Goal: Information Seeking & Learning: Learn about a topic

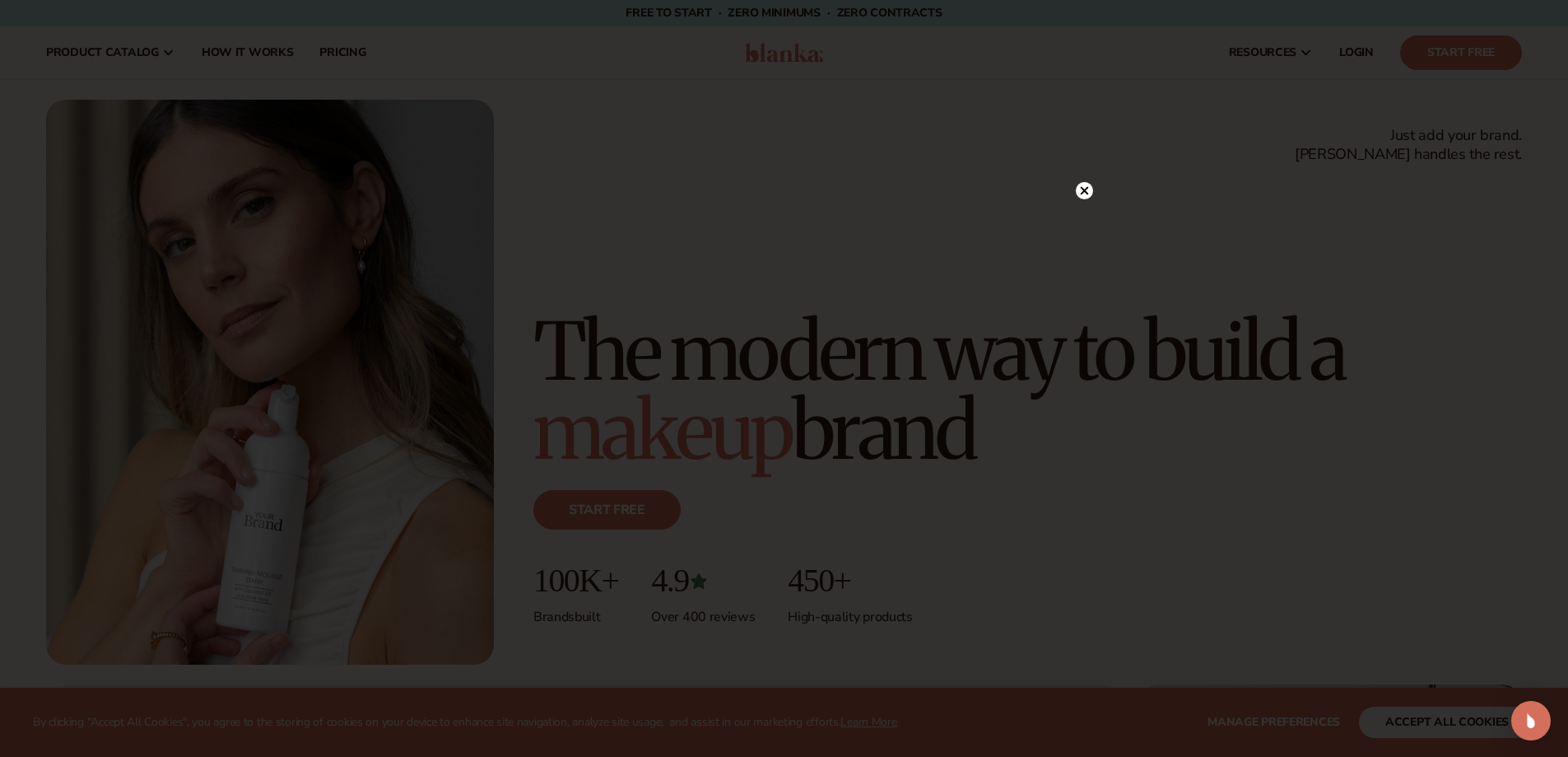
click at [1079, 190] on circle at bounding box center [1084, 190] width 17 height 17
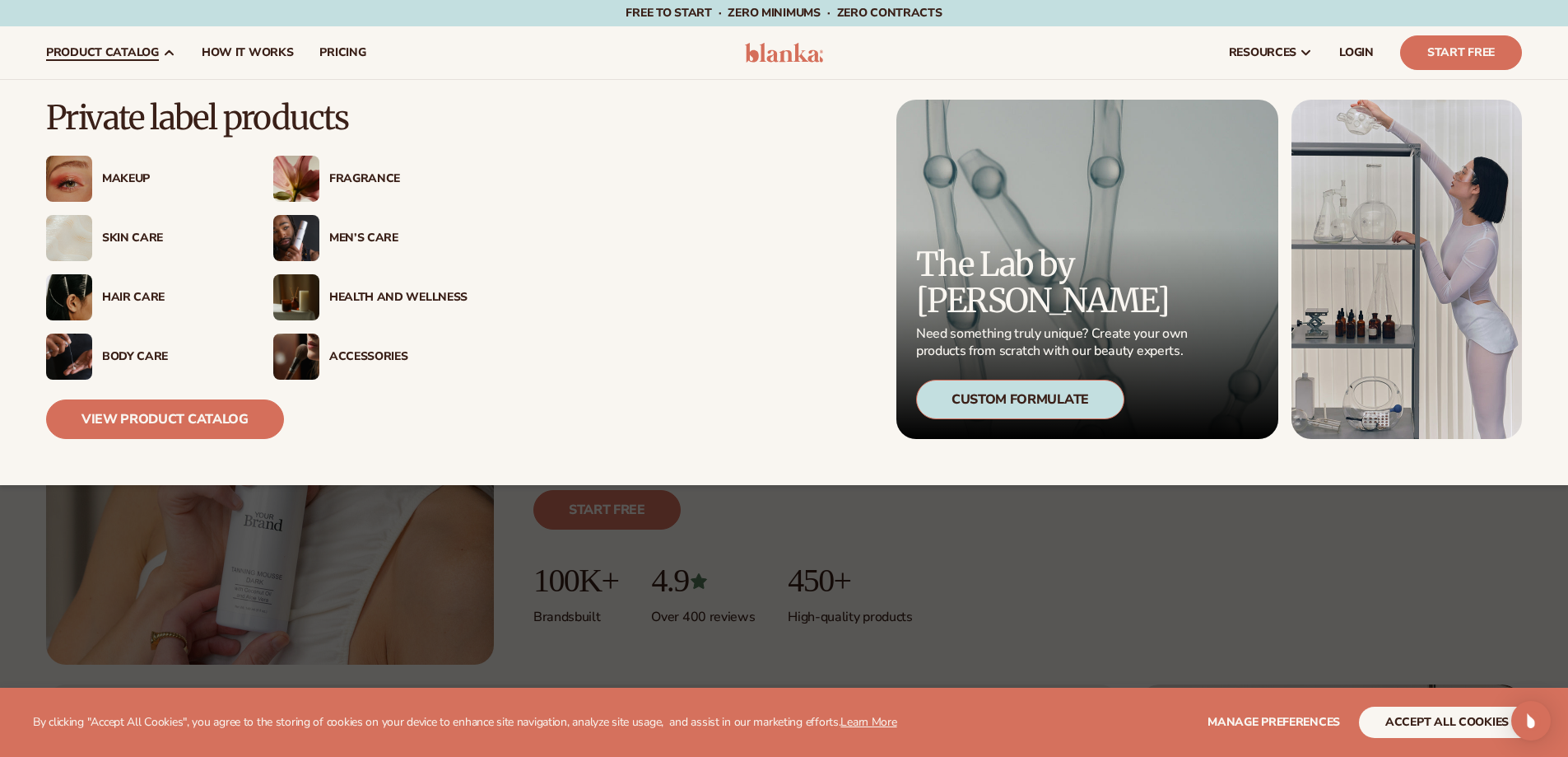
click at [147, 46] on span "product catalog" at bounding box center [102, 53] width 112 height 13
click at [122, 419] on link "View Product Catalog" at bounding box center [164, 418] width 237 height 39
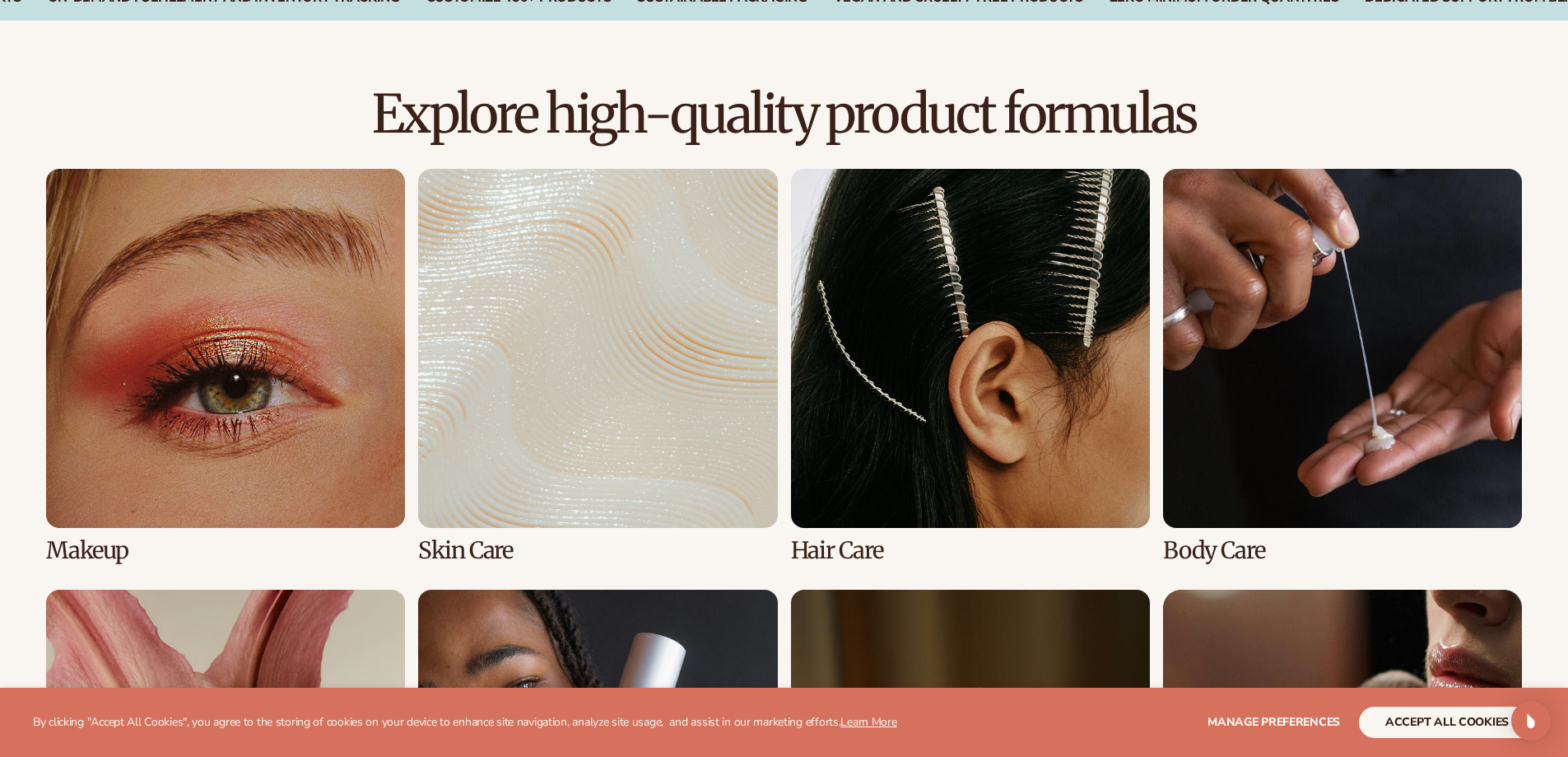
scroll to position [1482, 0]
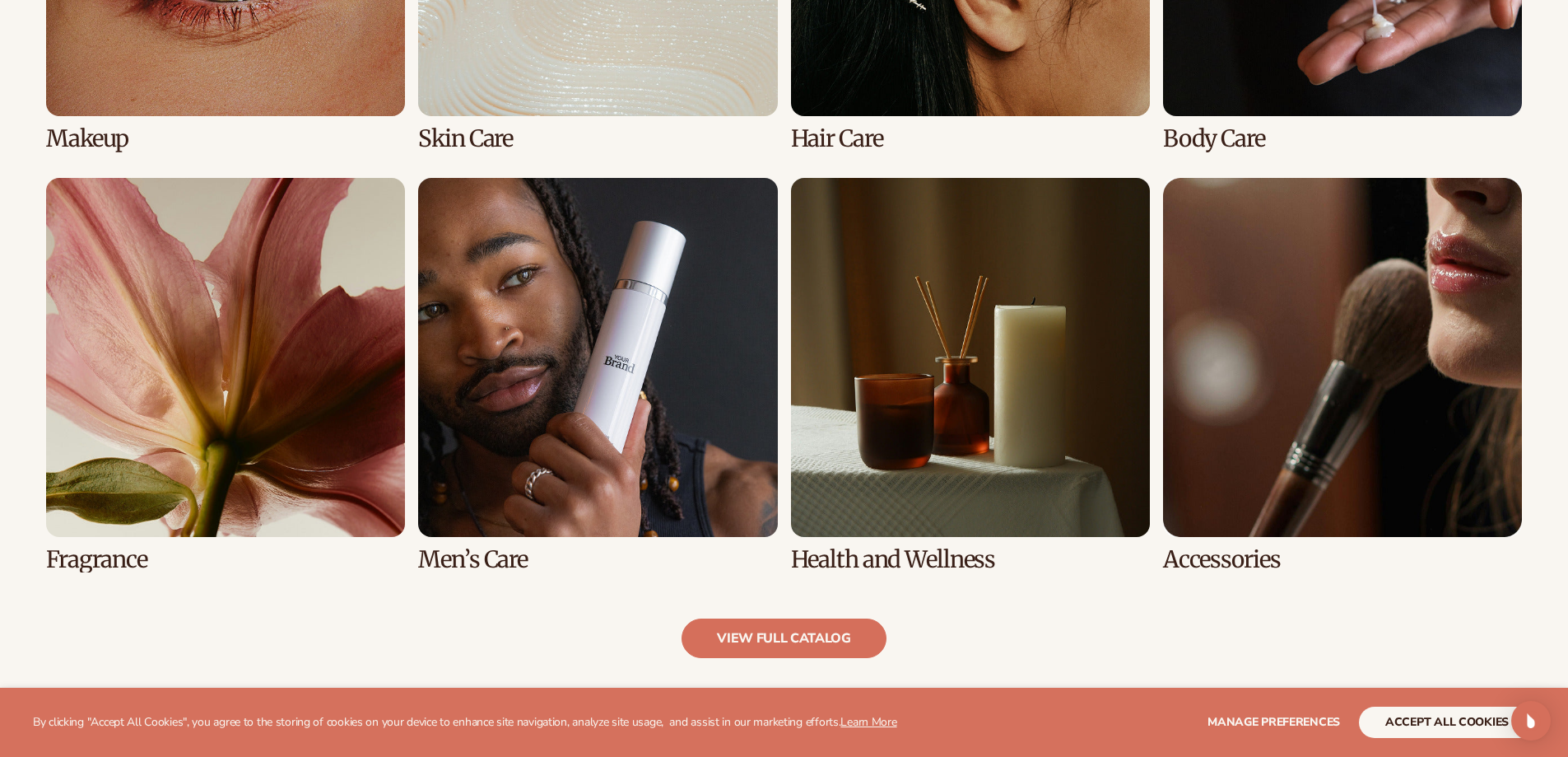
click at [253, 366] on link "5 / 8" at bounding box center [225, 375] width 359 height 394
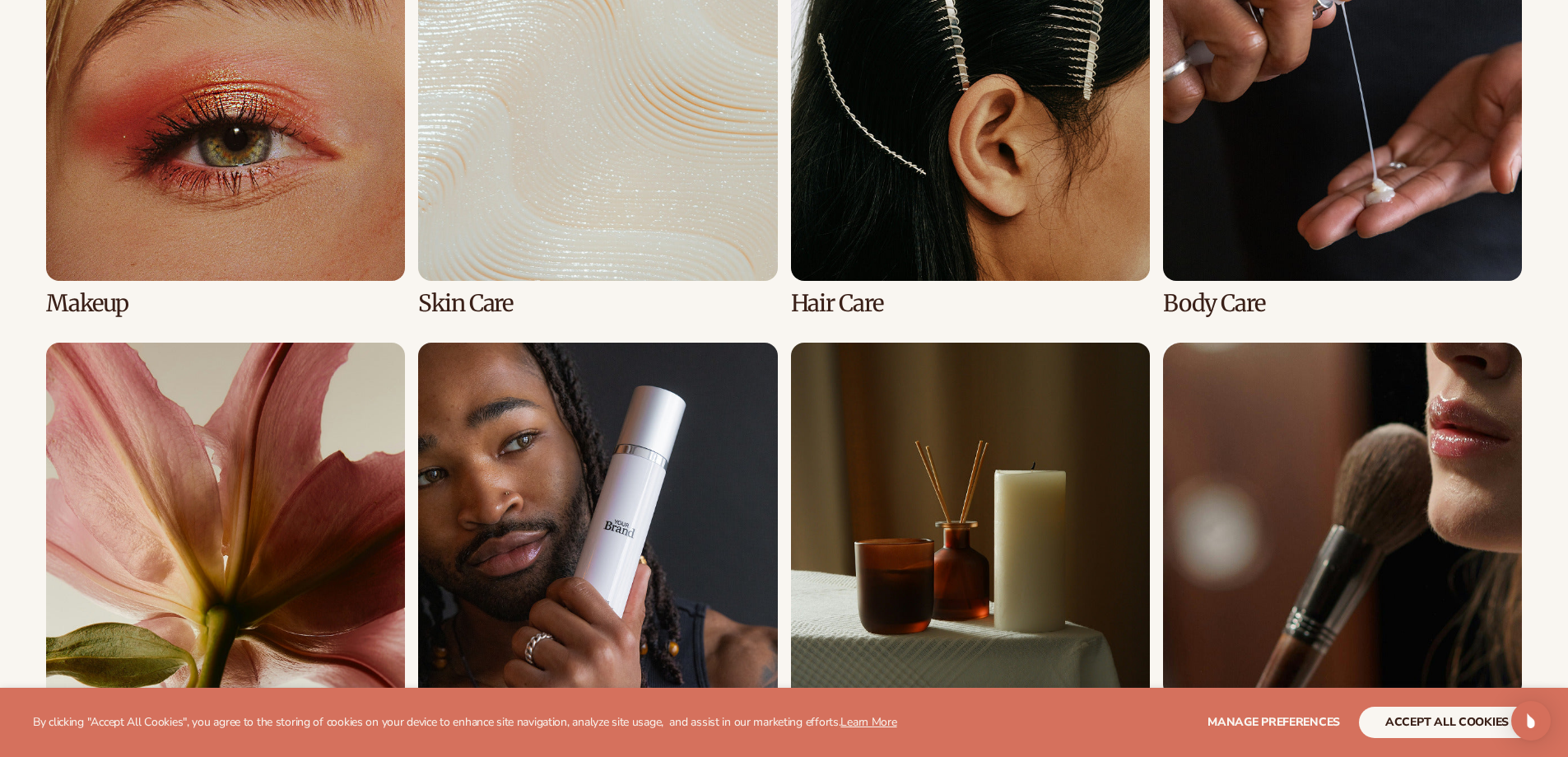
click at [214, 523] on link "5 / 8" at bounding box center [225, 540] width 359 height 394
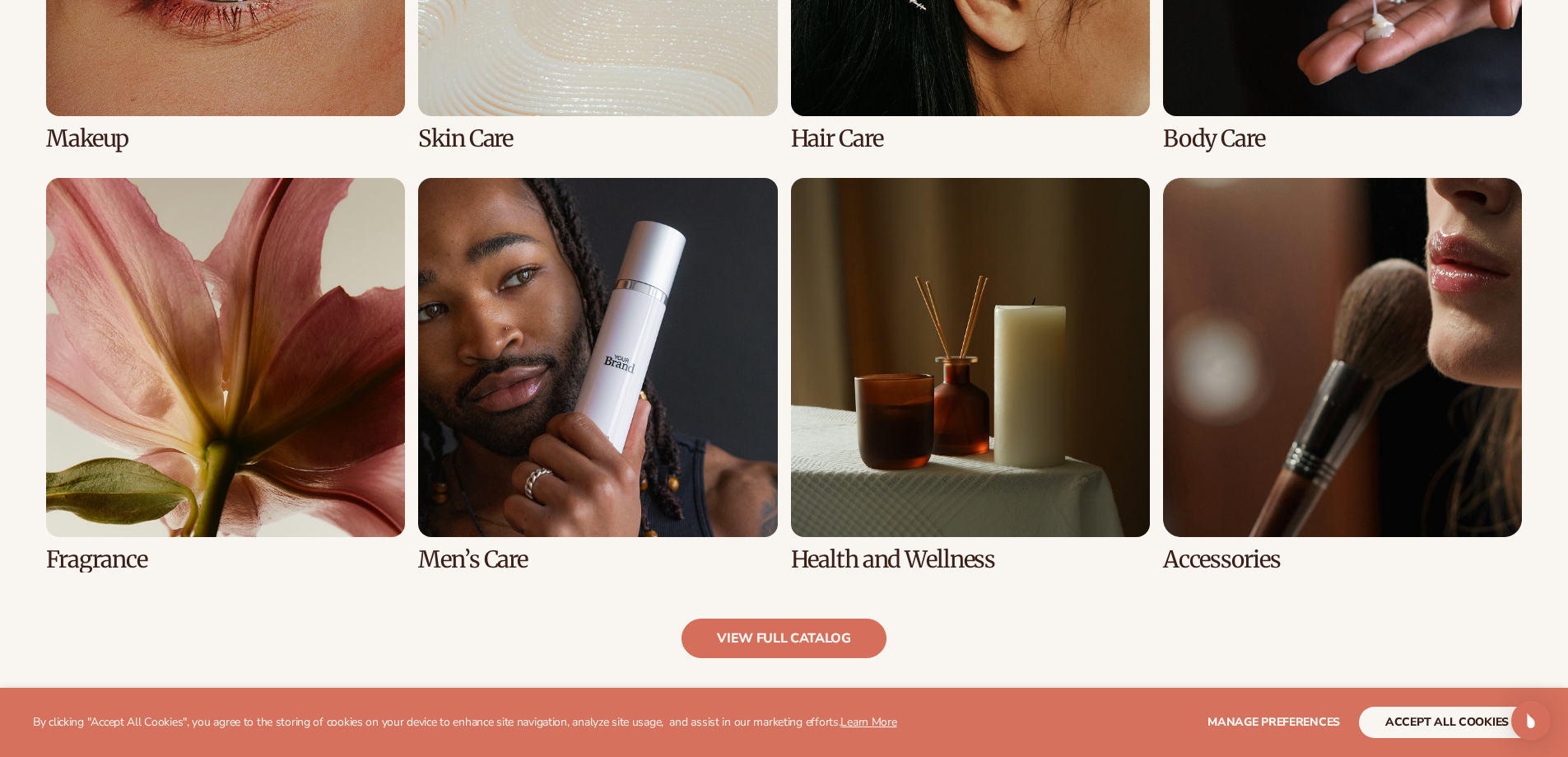
scroll to position [1811, 0]
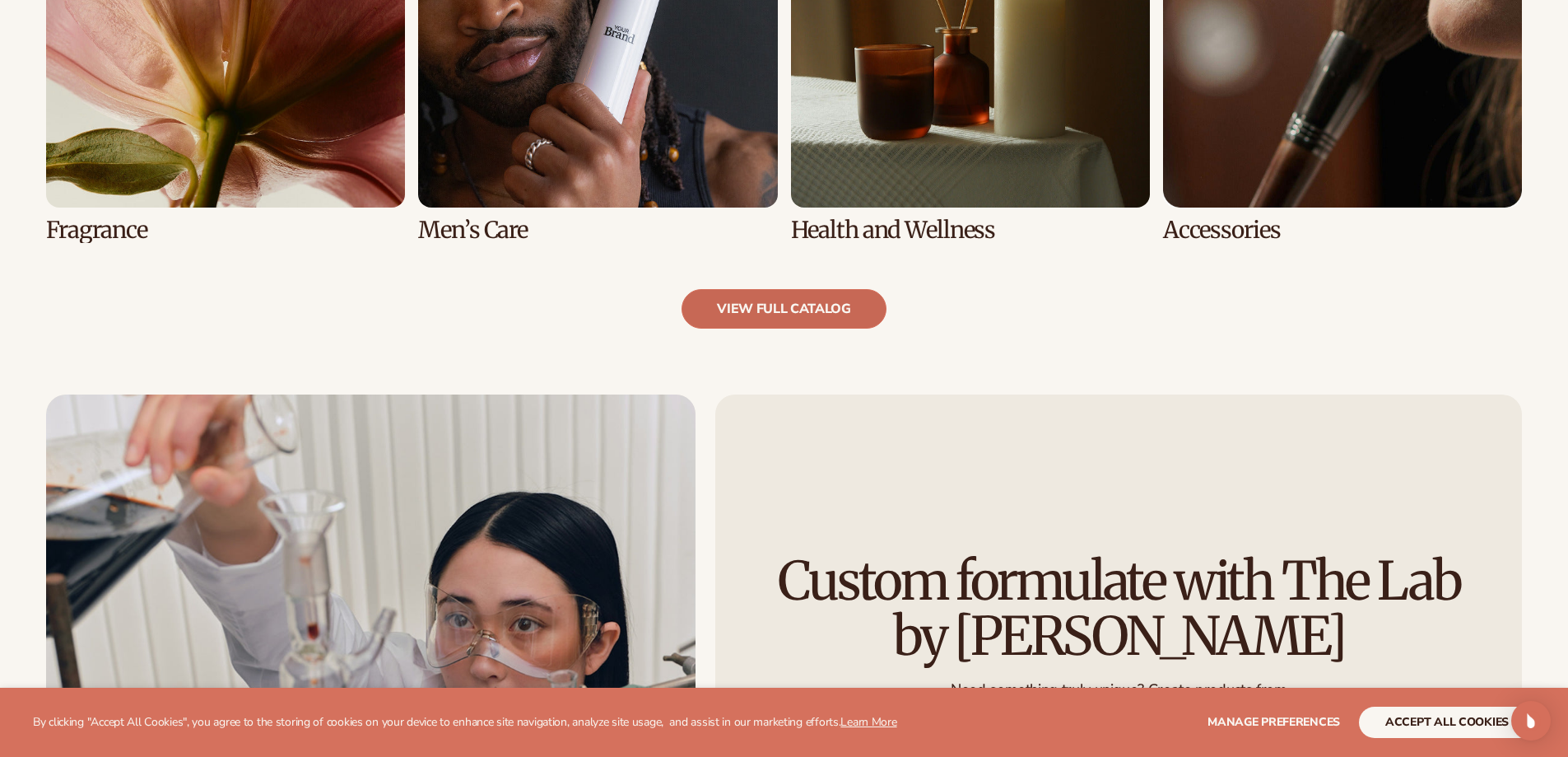
click at [779, 296] on link "view full catalog" at bounding box center [784, 308] width 205 height 39
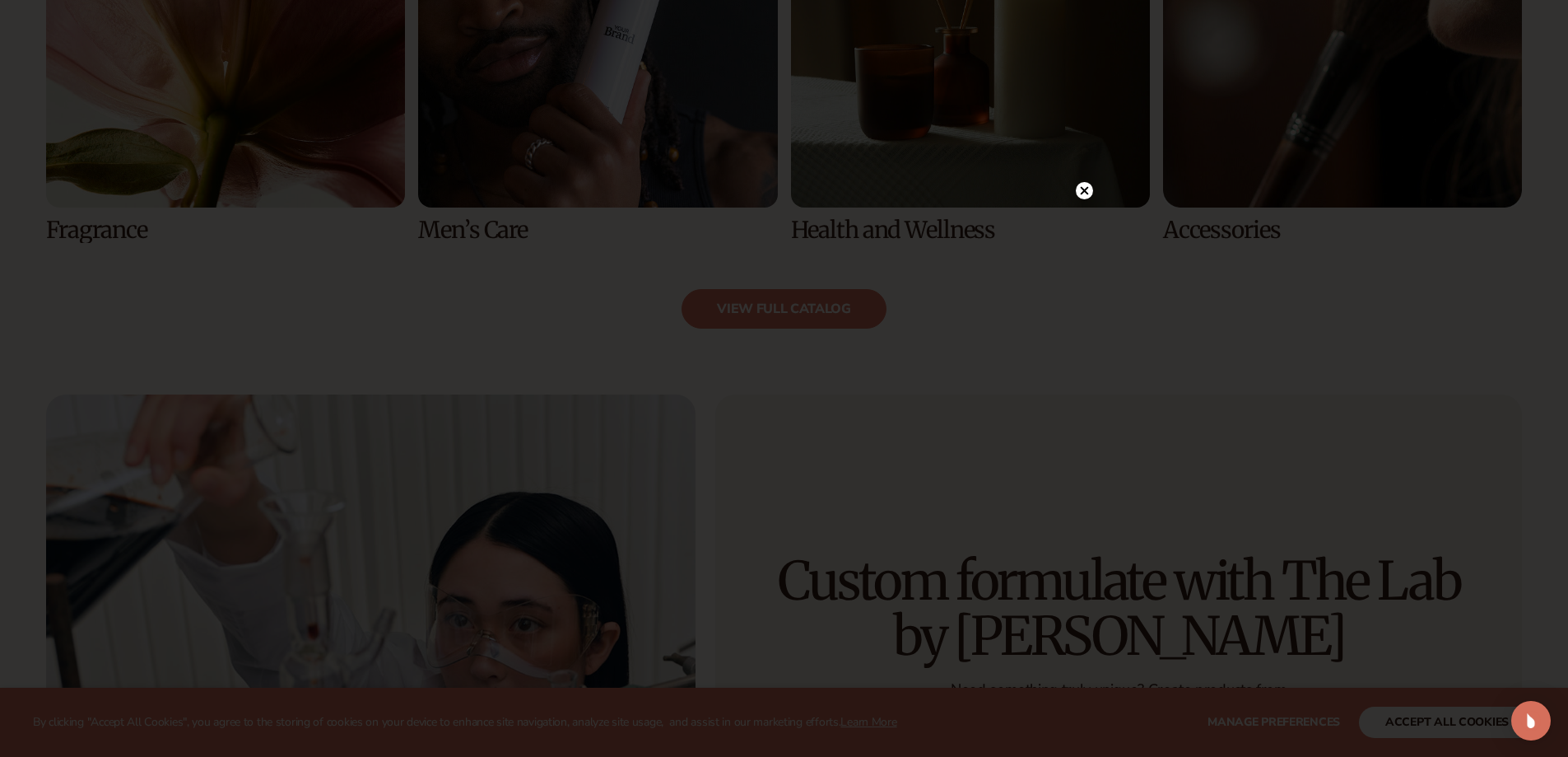
click at [1083, 197] on circle at bounding box center [1084, 190] width 17 height 17
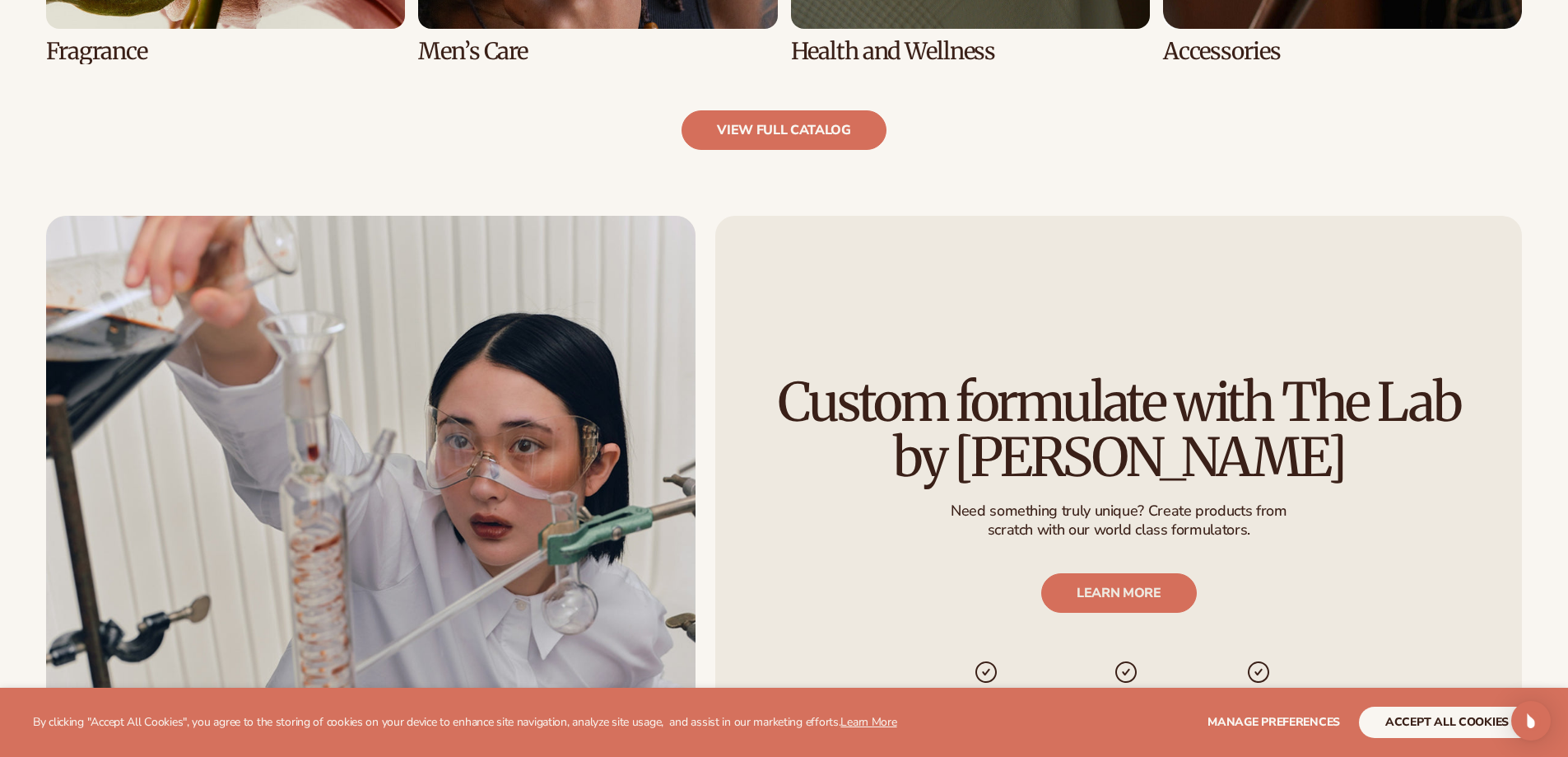
scroll to position [2223, 0]
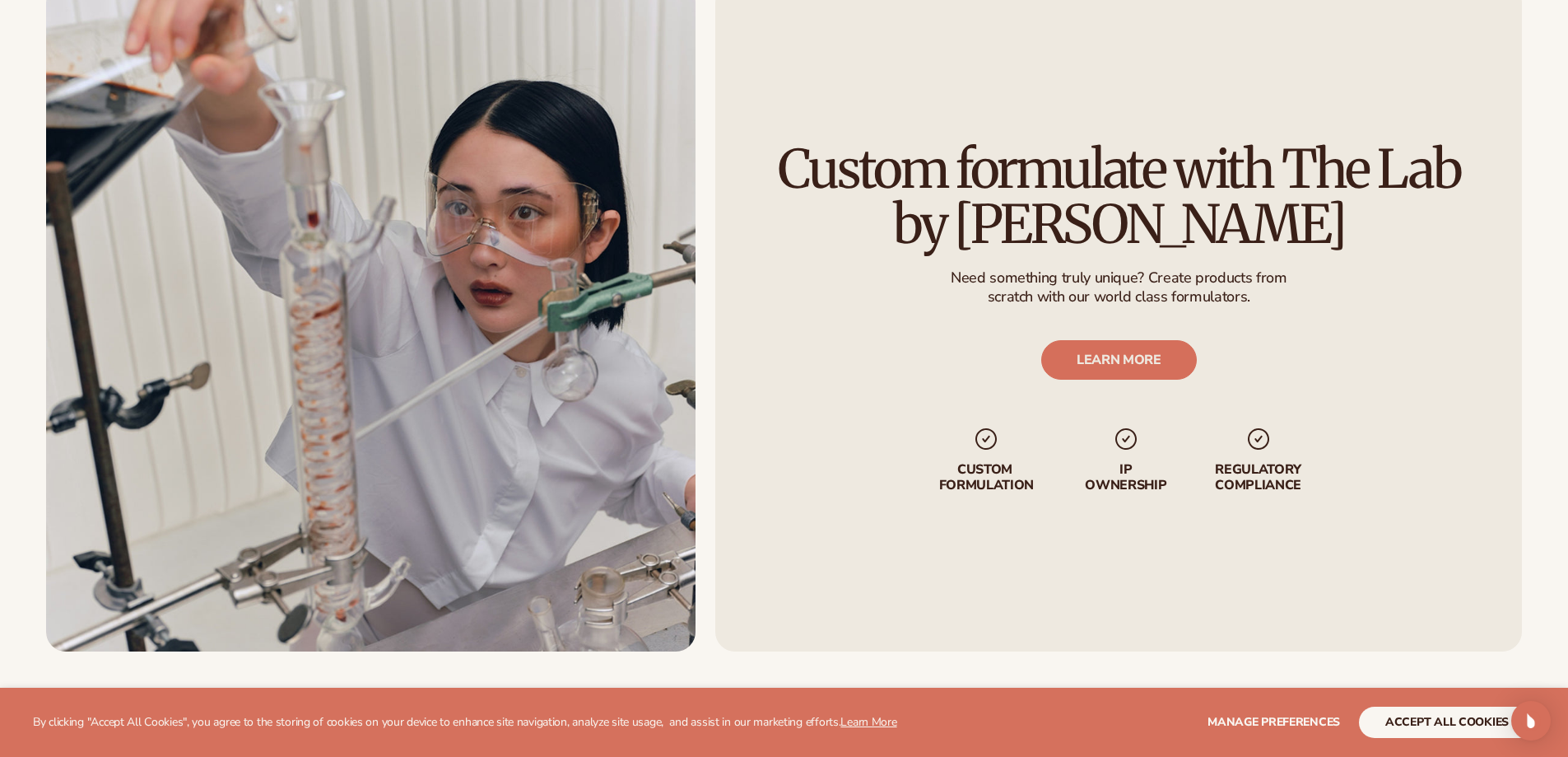
drag, startPoint x: 684, startPoint y: 438, endPoint x: 766, endPoint y: 232, distance: 221.7
click at [766, 232] on h2 "Custom formulate with The Lab by [PERSON_NAME]" at bounding box center [1119, 195] width 715 height 111
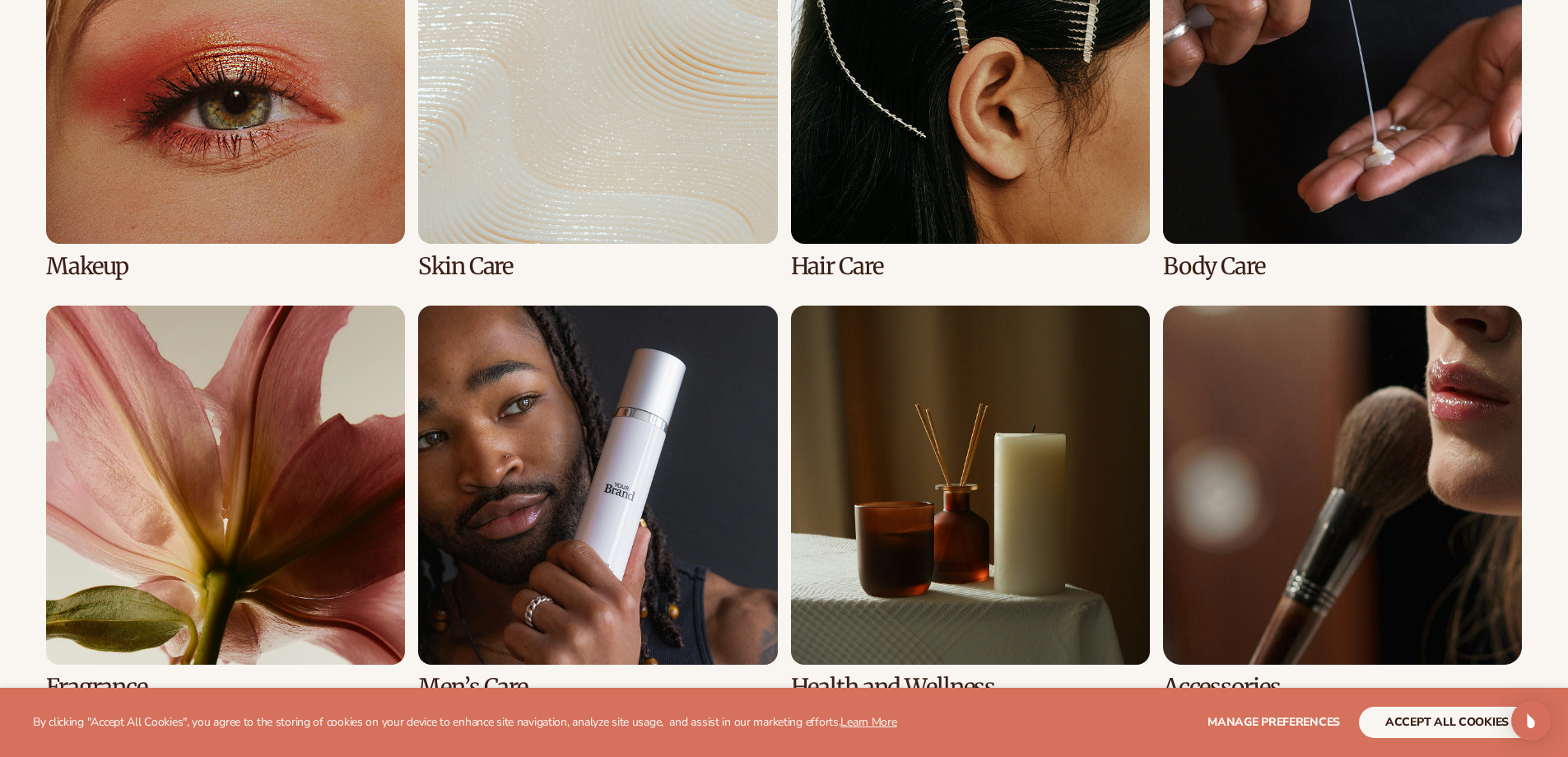
scroll to position [1437, 0]
